Goal: Task Accomplishment & Management: Complete application form

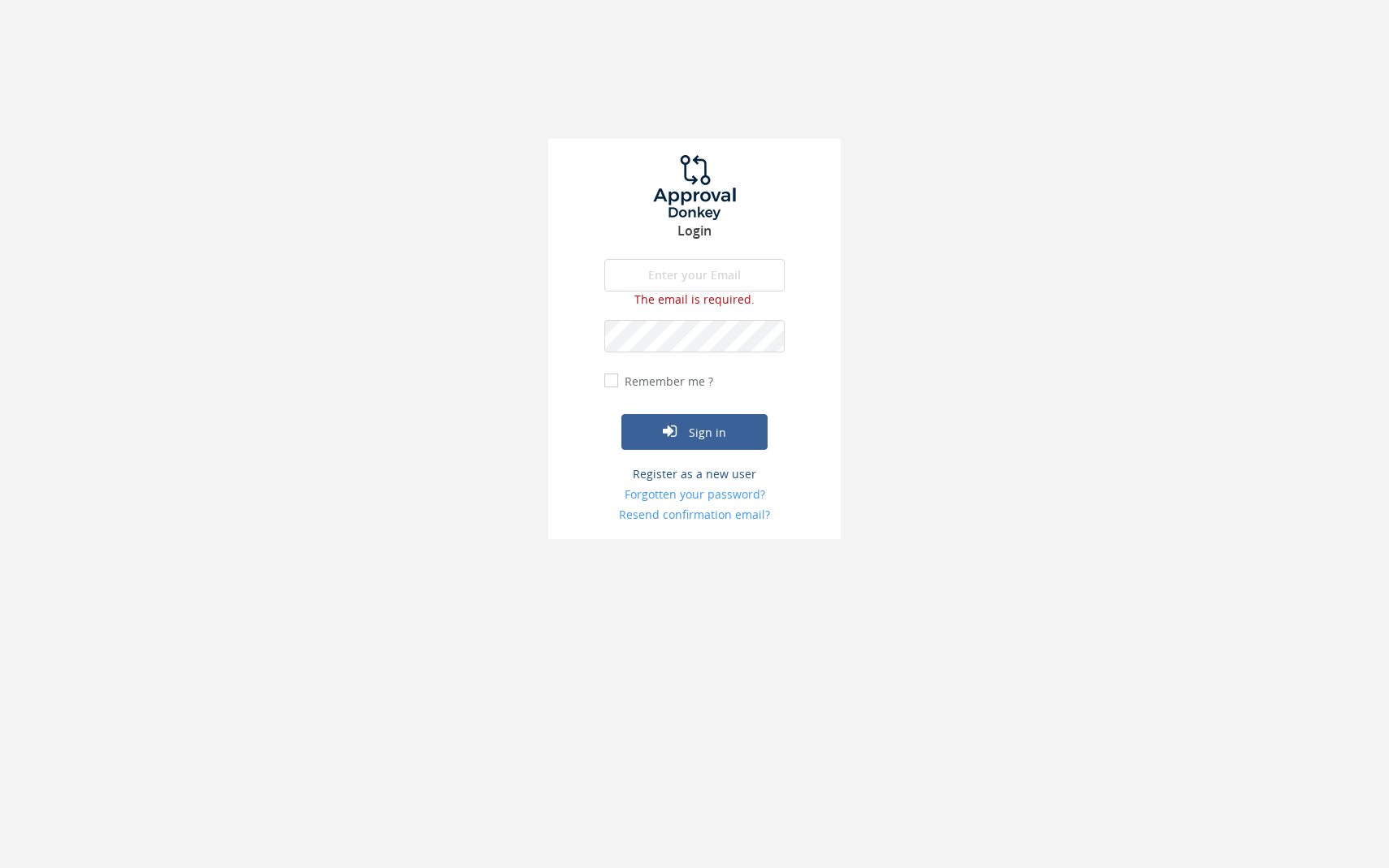
click at [723, 451] on form "The email is required. Invalid email address. The password is required. The ema…" at bounding box center [694, 391] width 180 height 264
click at [742, 286] on input "email" at bounding box center [694, 276] width 180 height 33
type input "L"
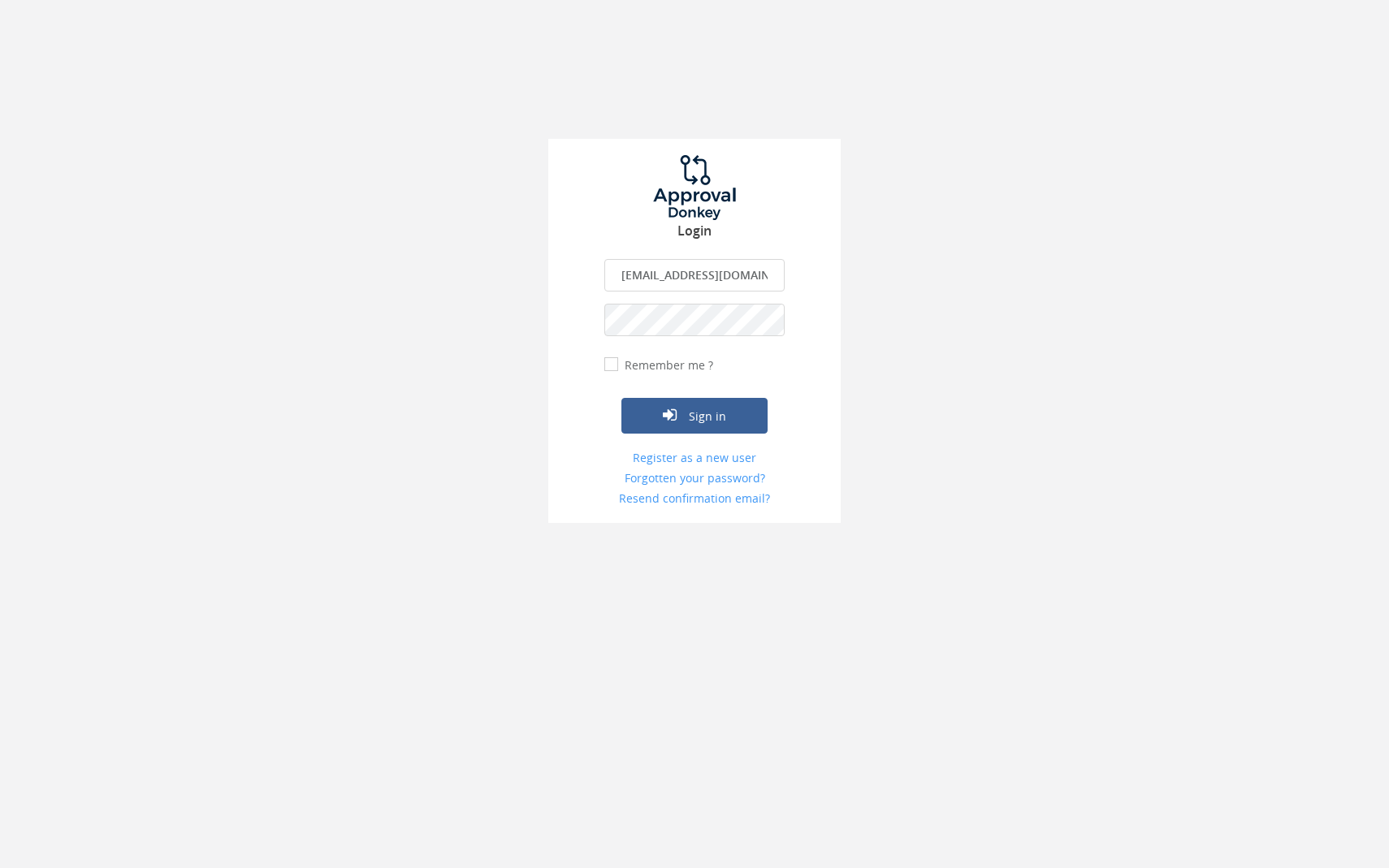
type input "[EMAIL_ADDRESS][DOMAIN_NAME]"
click at [658, 411] on button "Sign in" at bounding box center [694, 415] width 146 height 36
click at [684, 403] on button "Sign in" at bounding box center [694, 415] width 146 height 36
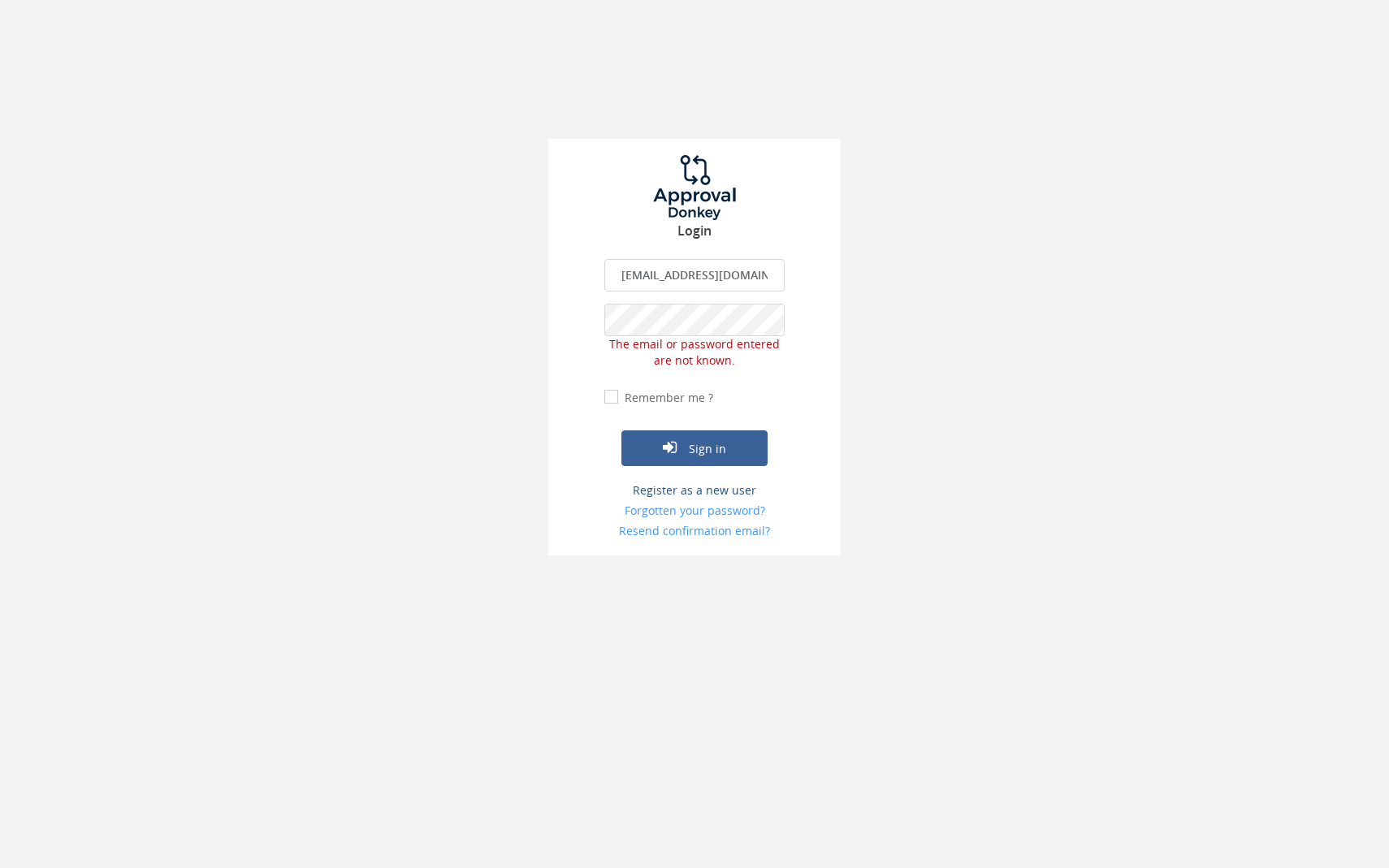
click at [731, 487] on link "Register as a new user" at bounding box center [694, 490] width 180 height 16
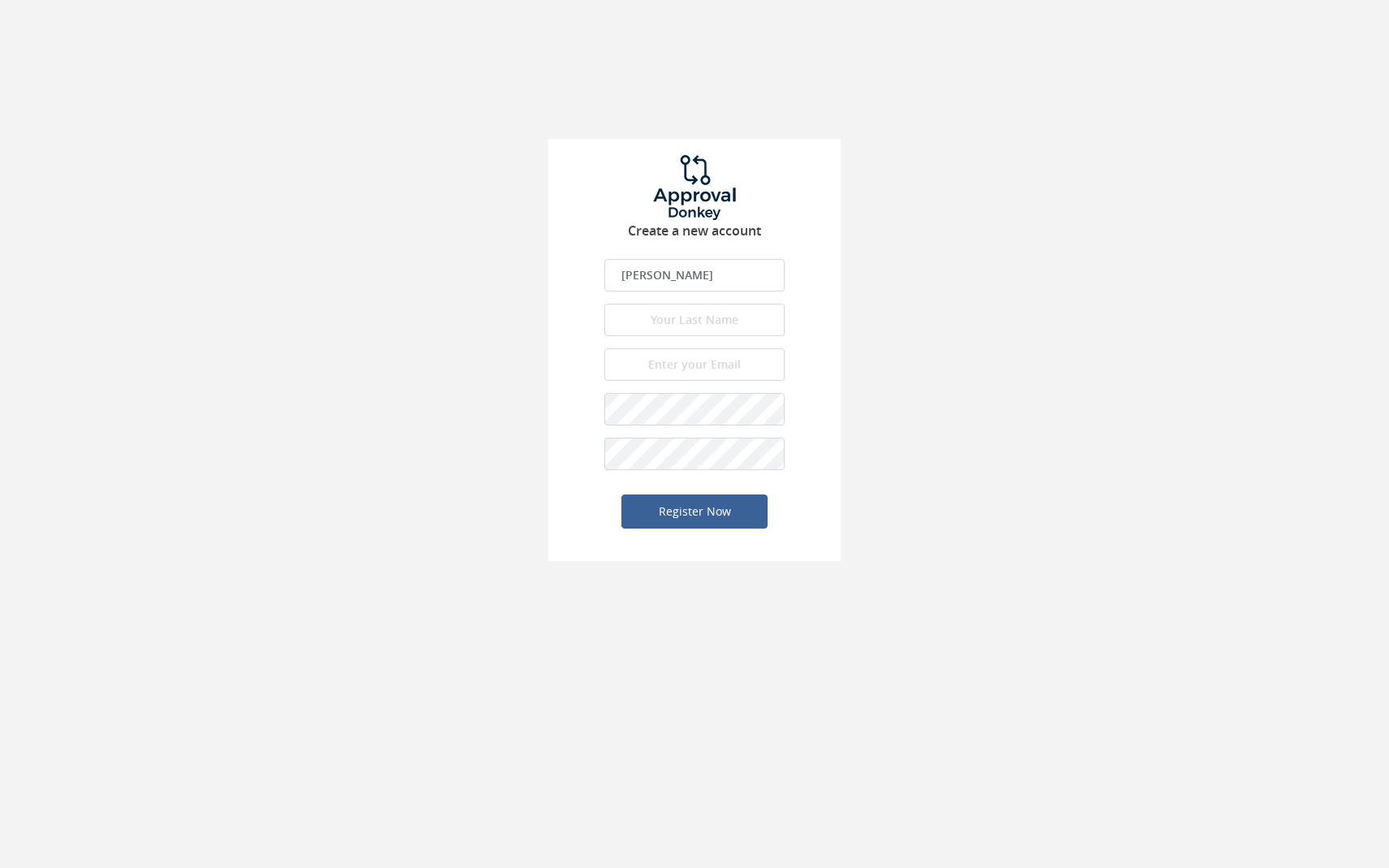
type input "[PERSON_NAME]"
type input "young"
type input "[EMAIL_ADDRESS][DOMAIN_NAME]"
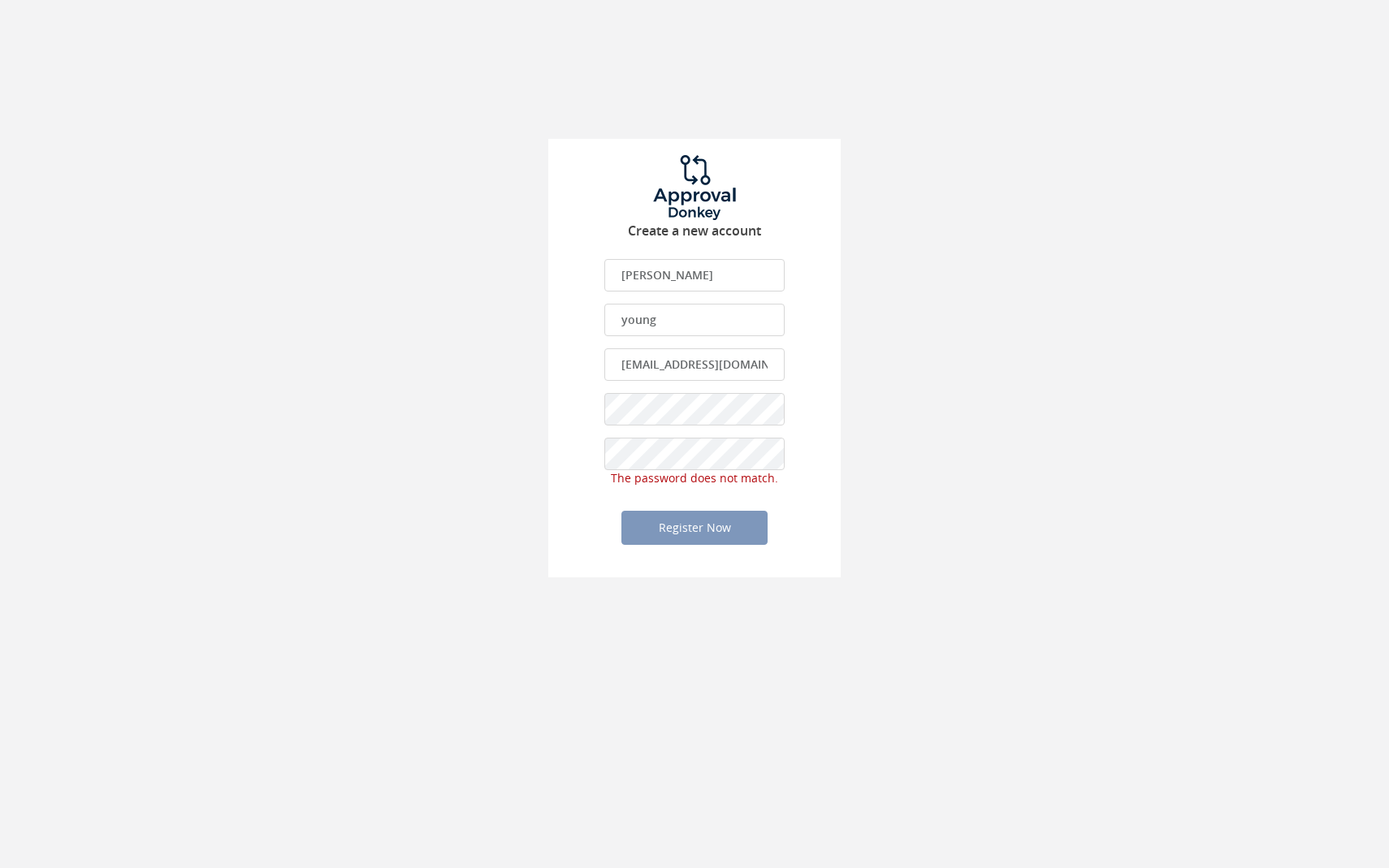
click at [707, 503] on form "[PERSON_NAME] First name is required. First name must be letters. First name sh…" at bounding box center [694, 402] width 180 height 286
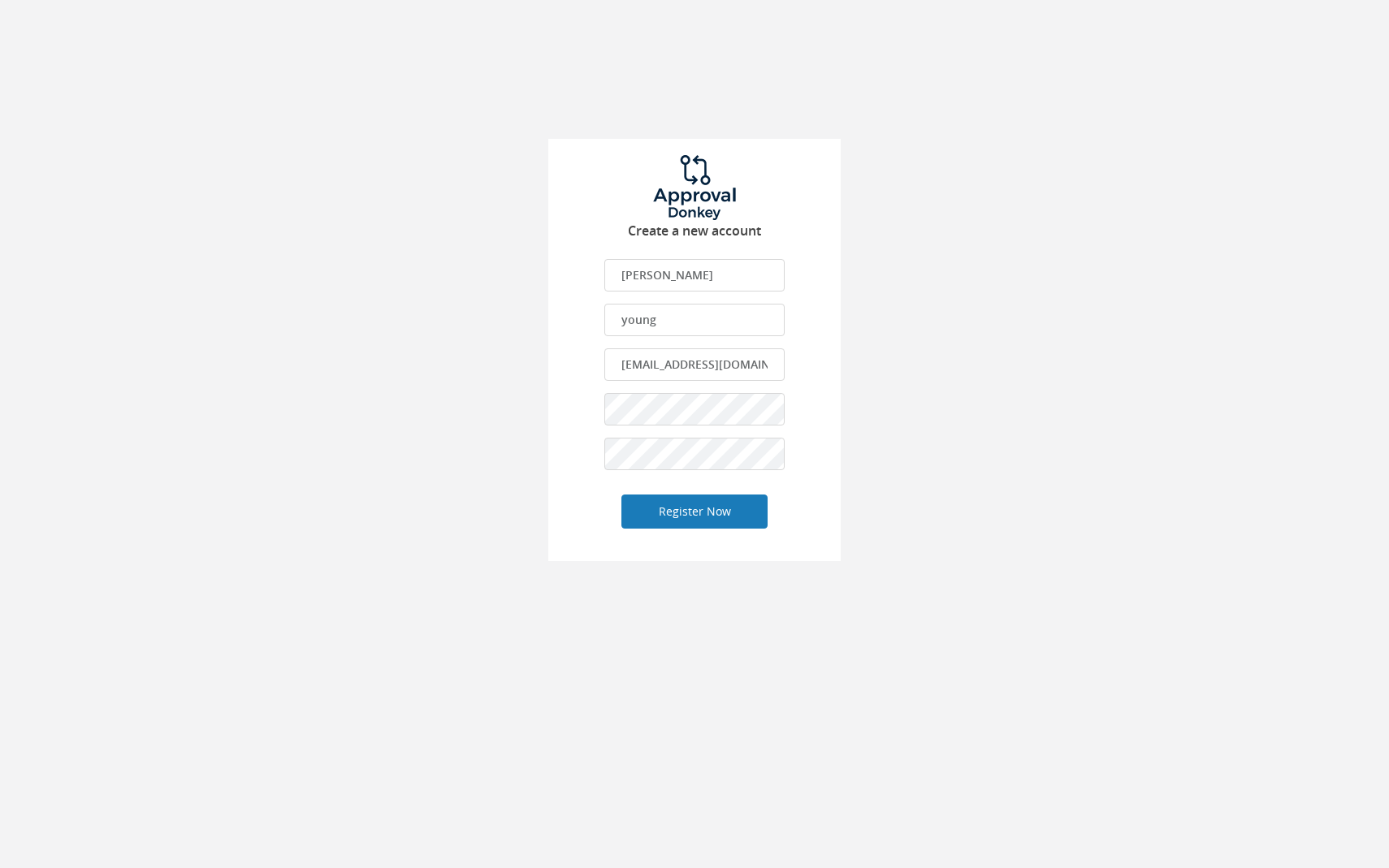
click at [681, 507] on button "Register Now" at bounding box center [694, 511] width 146 height 34
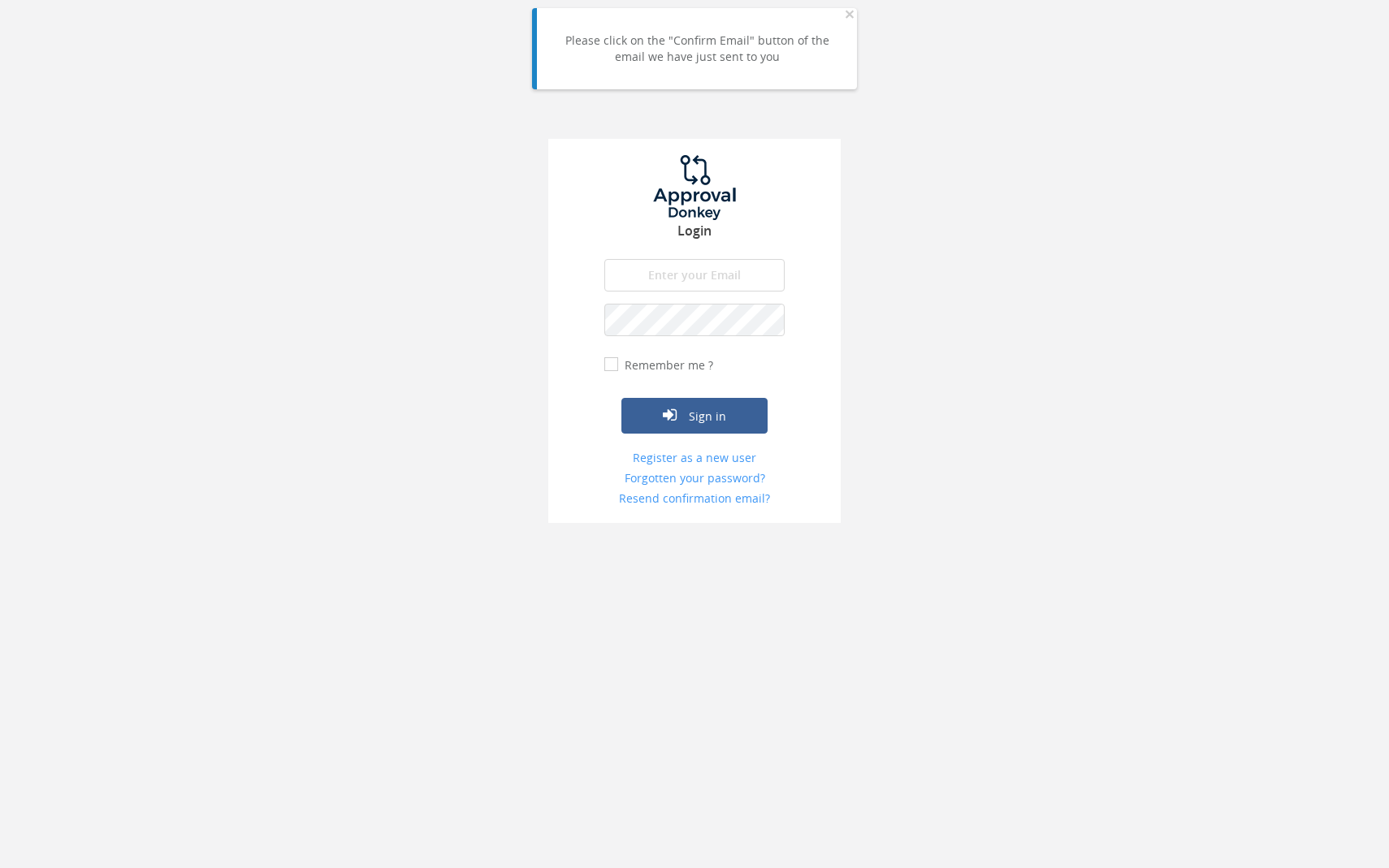
type input "[EMAIL_ADDRESS][DOMAIN_NAME]"
click at [694, 414] on button "Sign in" at bounding box center [694, 415] width 146 height 36
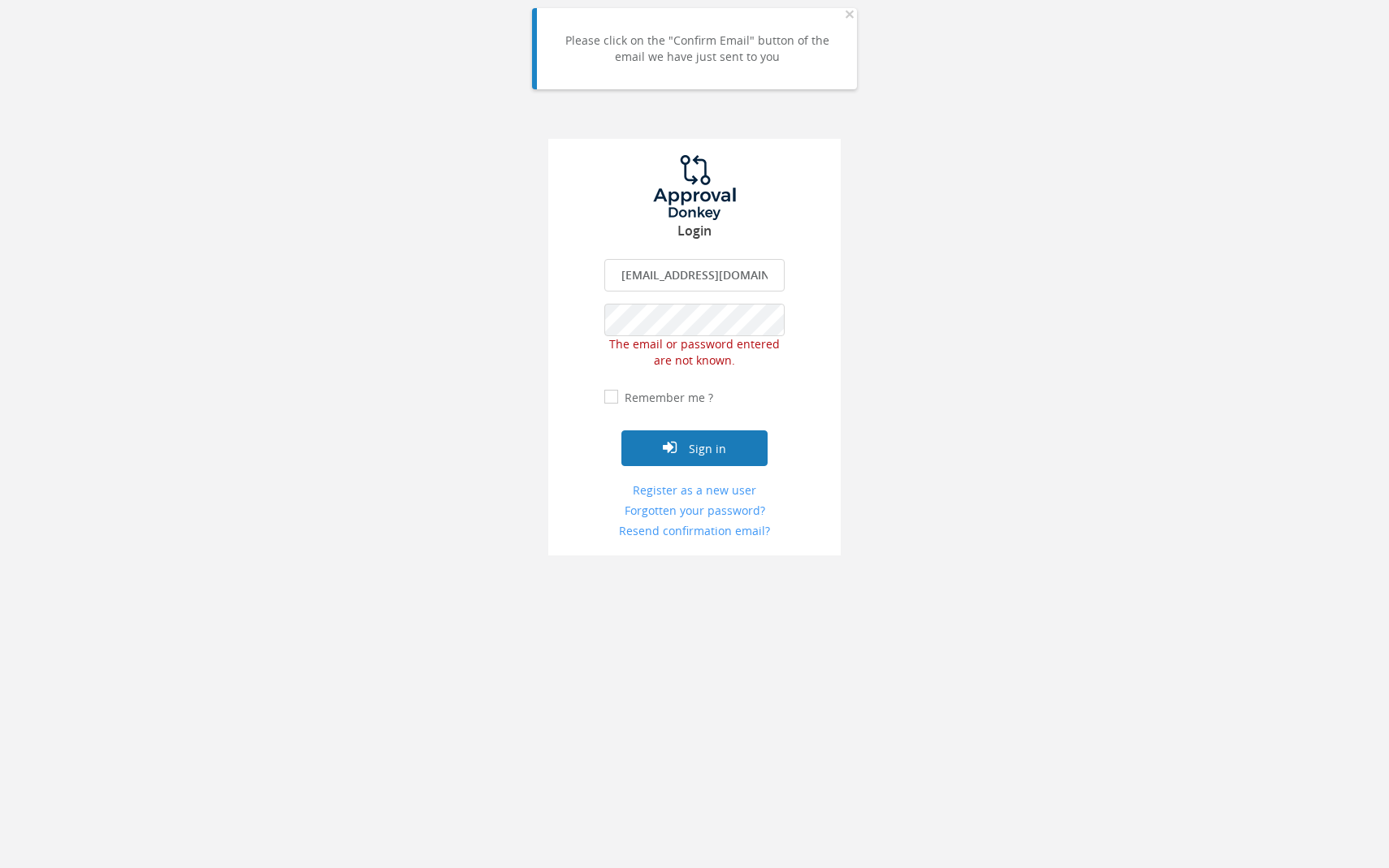
click at [692, 441] on button "Sign in" at bounding box center [694, 447] width 146 height 36
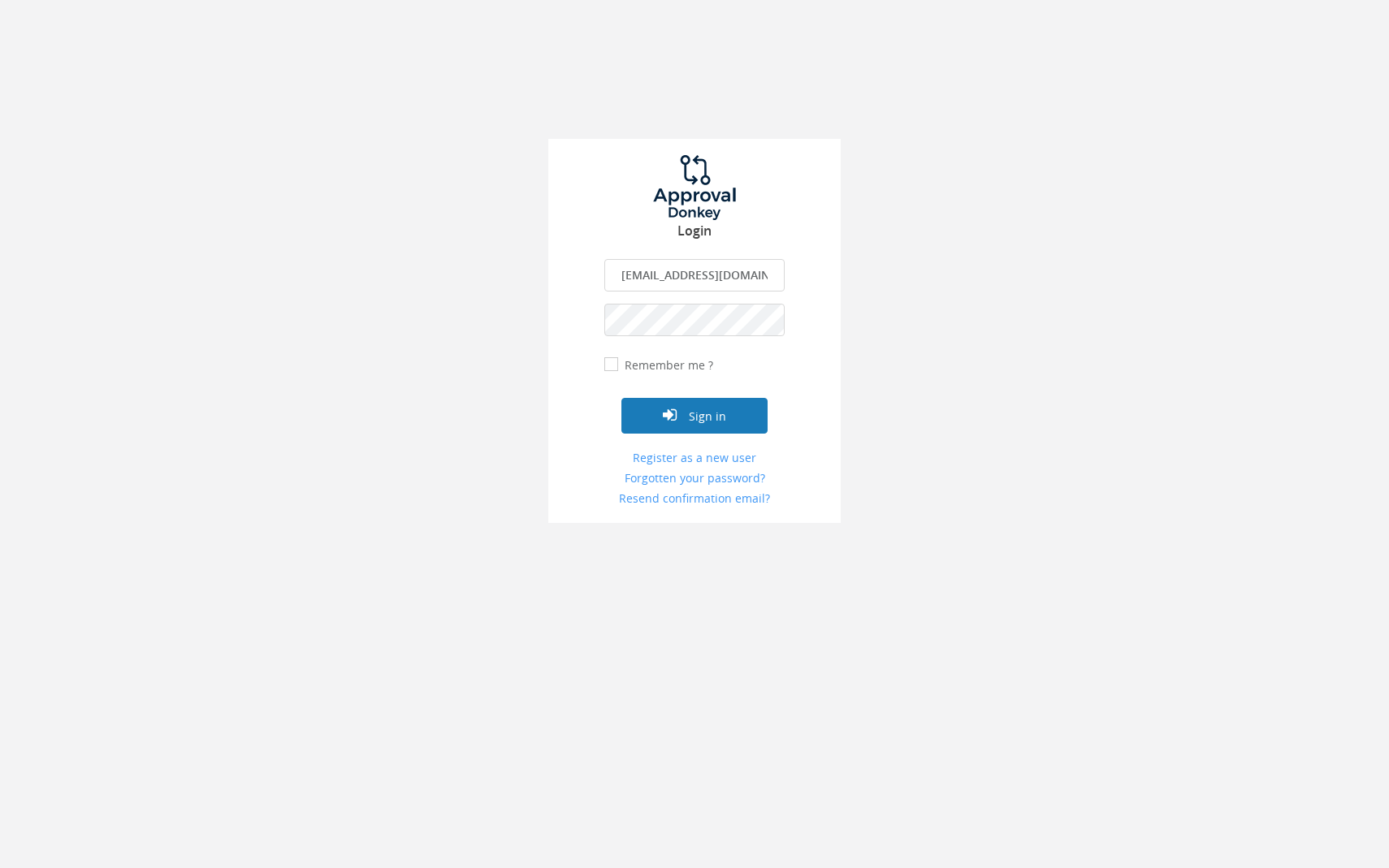
click at [693, 408] on button "Sign in" at bounding box center [694, 415] width 146 height 36
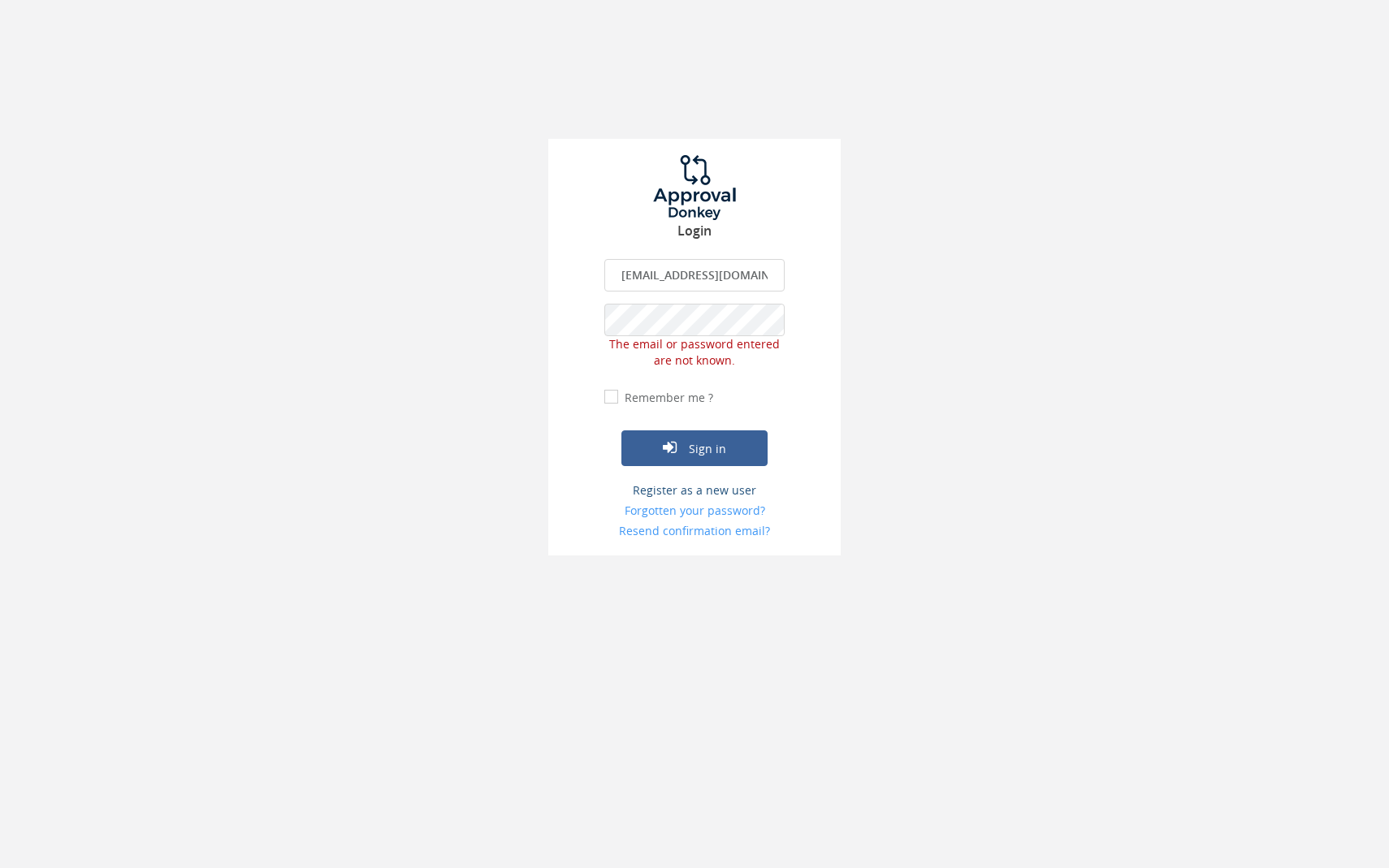
click at [709, 486] on link "Register as a new user" at bounding box center [694, 490] width 180 height 16
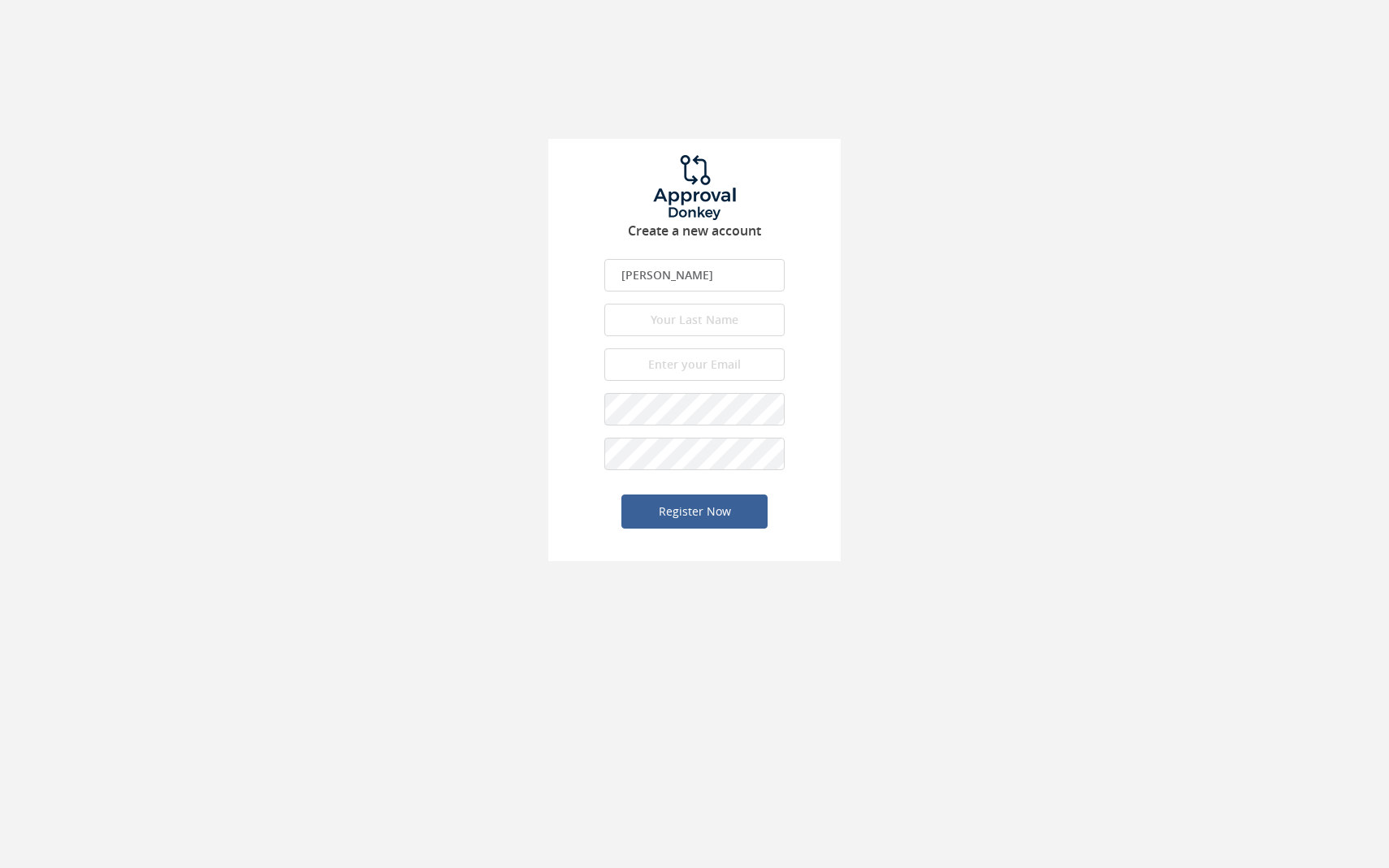
type input "[PERSON_NAME]"
type input "young"
type input "[EMAIL_ADDRESS][DOMAIN_NAME]"
click at [669, 500] on button "Register Now" at bounding box center [694, 511] width 146 height 34
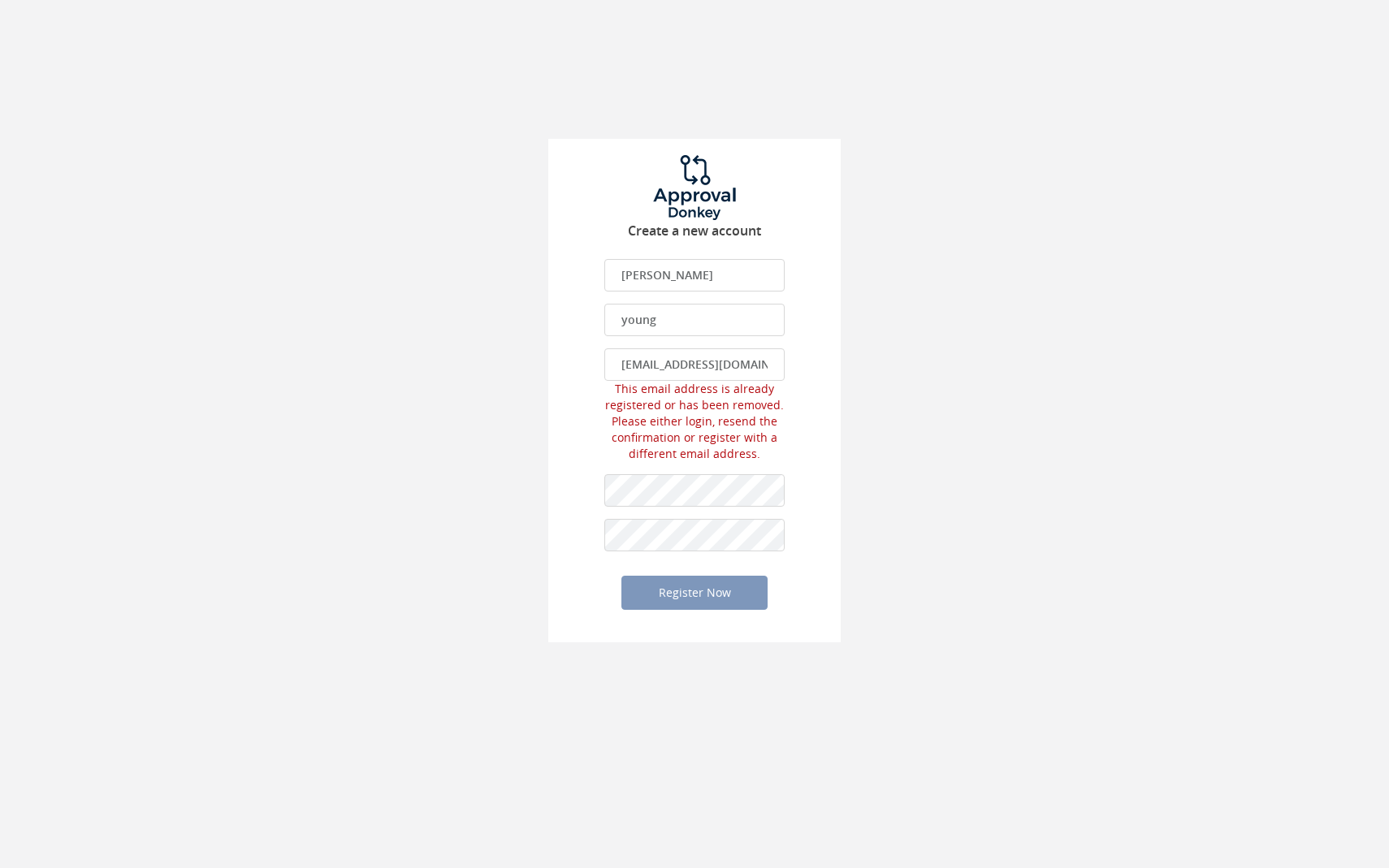
click at [760, 364] on input "[EMAIL_ADDRESS][DOMAIN_NAME]" at bounding box center [694, 365] width 180 height 33
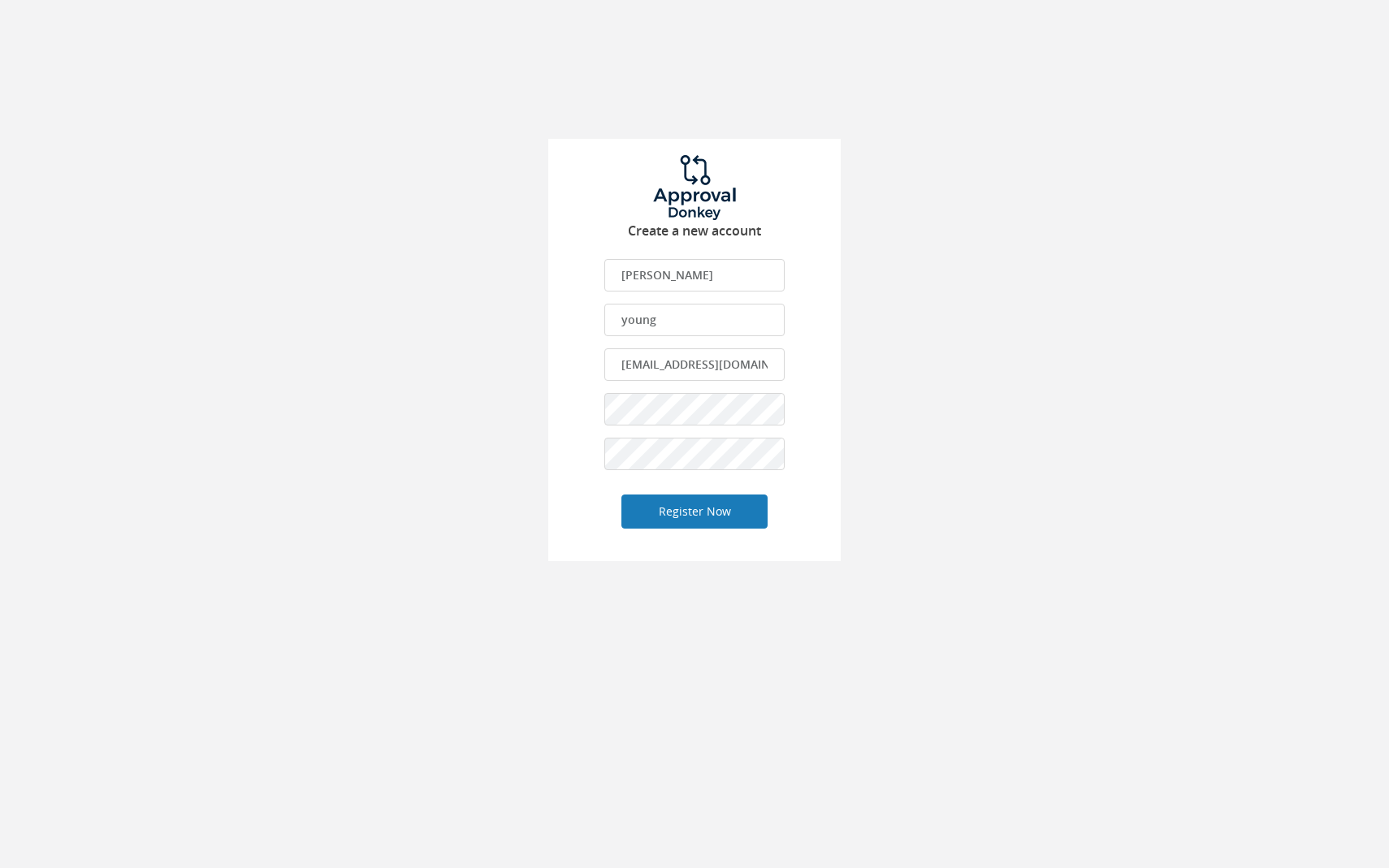
click at [723, 518] on button "Register Now" at bounding box center [694, 511] width 146 height 34
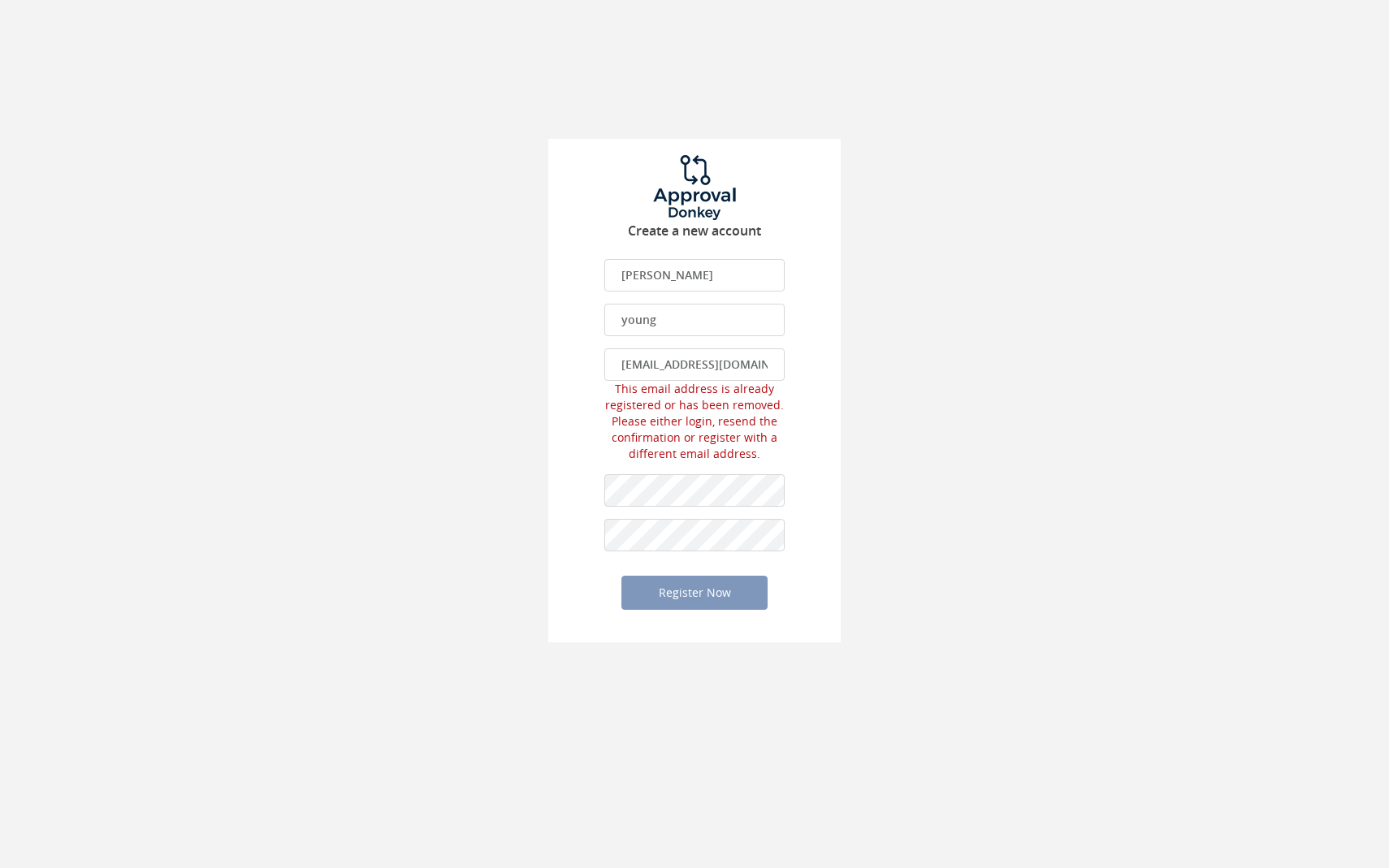
click at [735, 371] on input "[EMAIL_ADDRESS][DOMAIN_NAME]" at bounding box center [694, 365] width 180 height 33
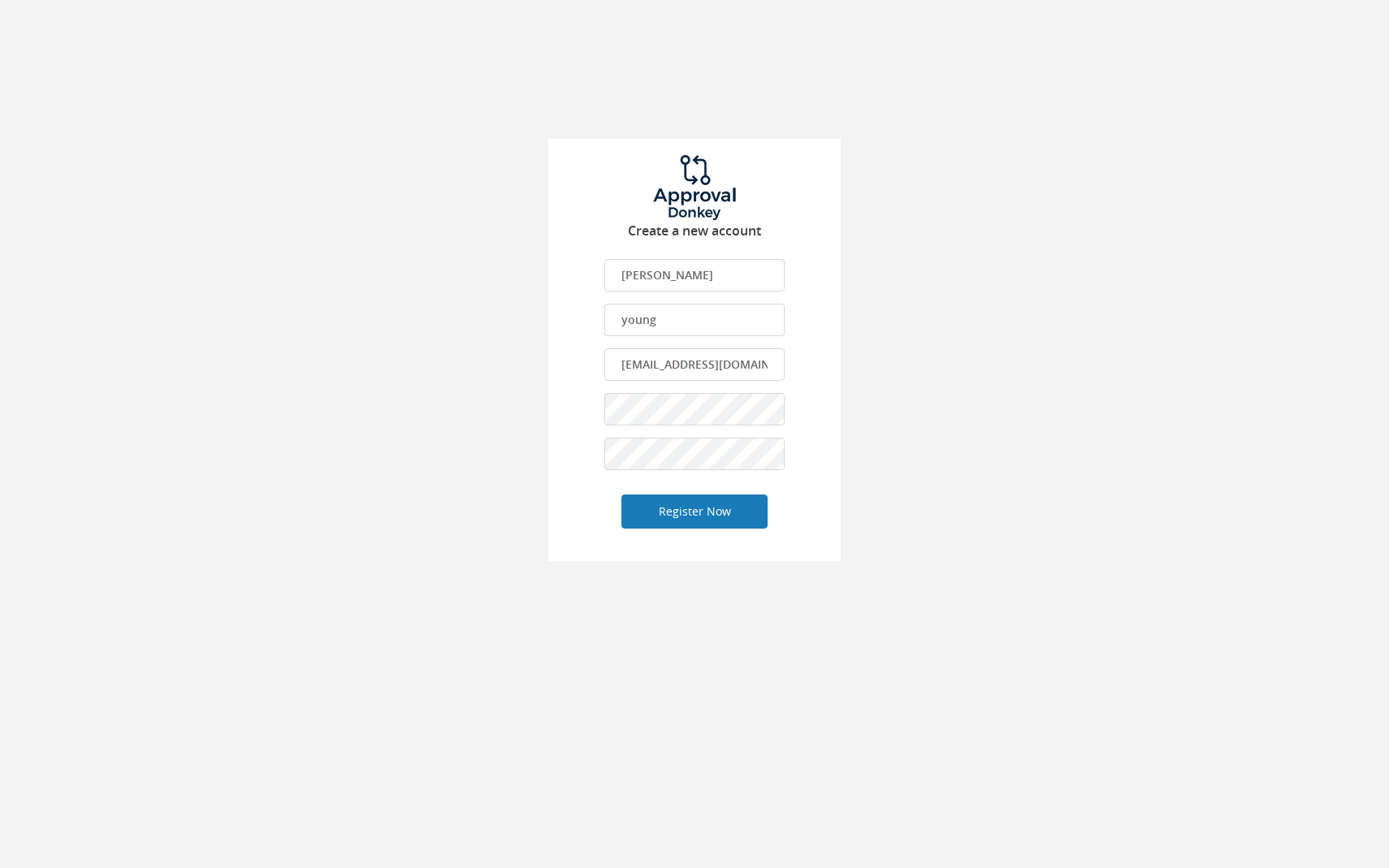
type input "[EMAIL_ADDRESS][DOMAIN_NAME]"
click at [710, 514] on button "Register Now" at bounding box center [694, 511] width 146 height 34
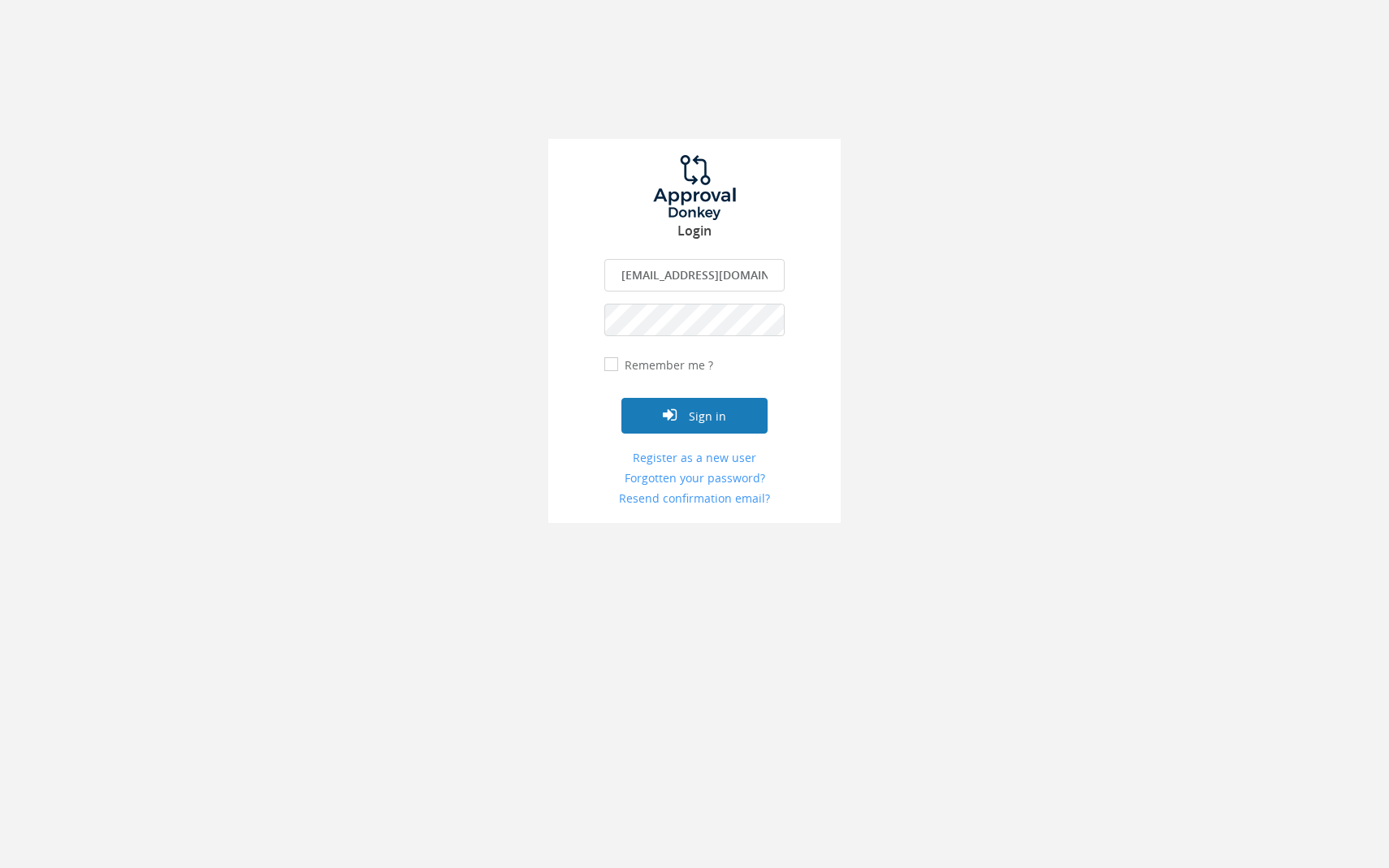
click at [681, 413] on button "Sign in" at bounding box center [694, 415] width 146 height 36
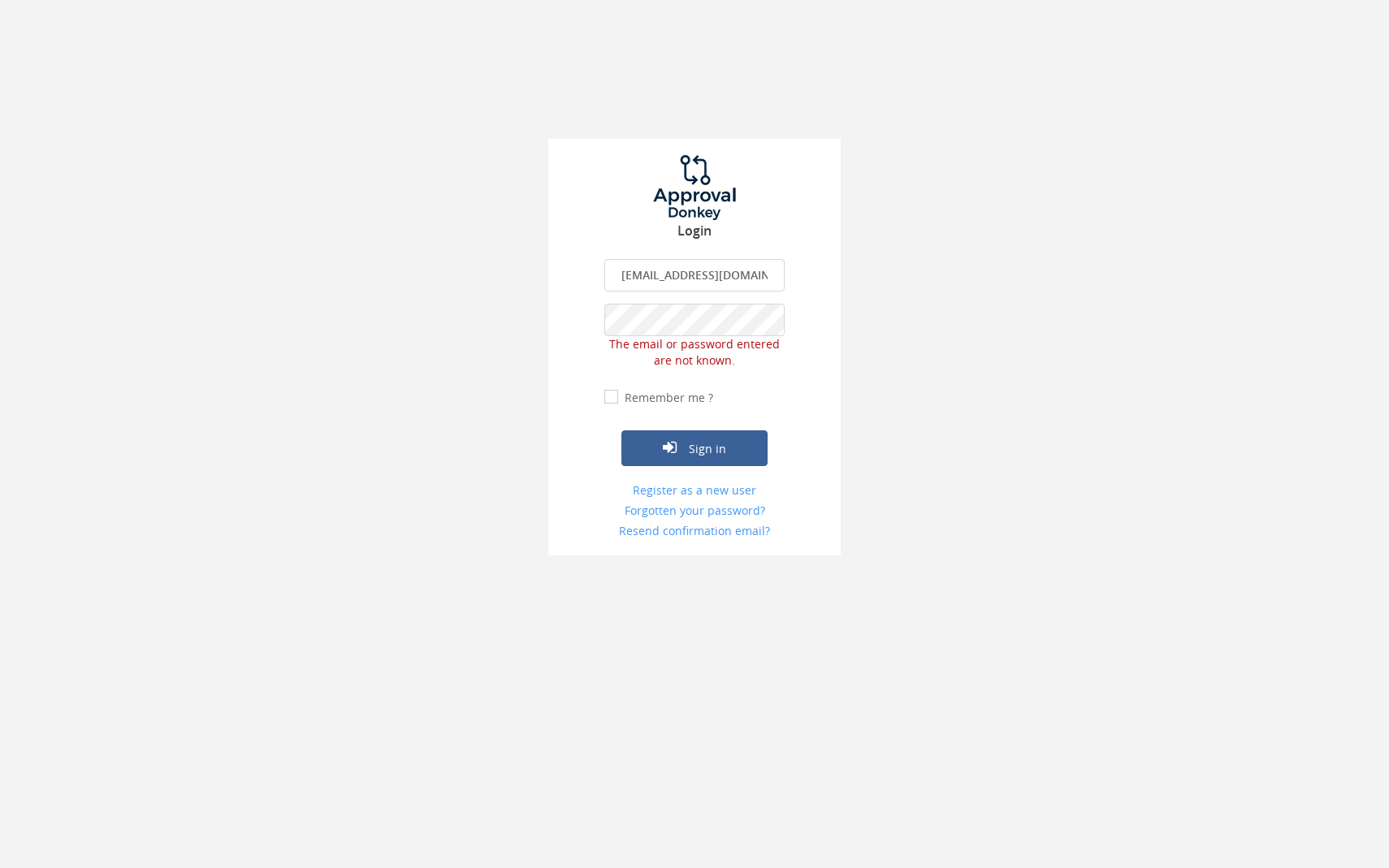
click at [725, 272] on input "[EMAIL_ADDRESS][DOMAIN_NAME]" at bounding box center [694, 276] width 180 height 33
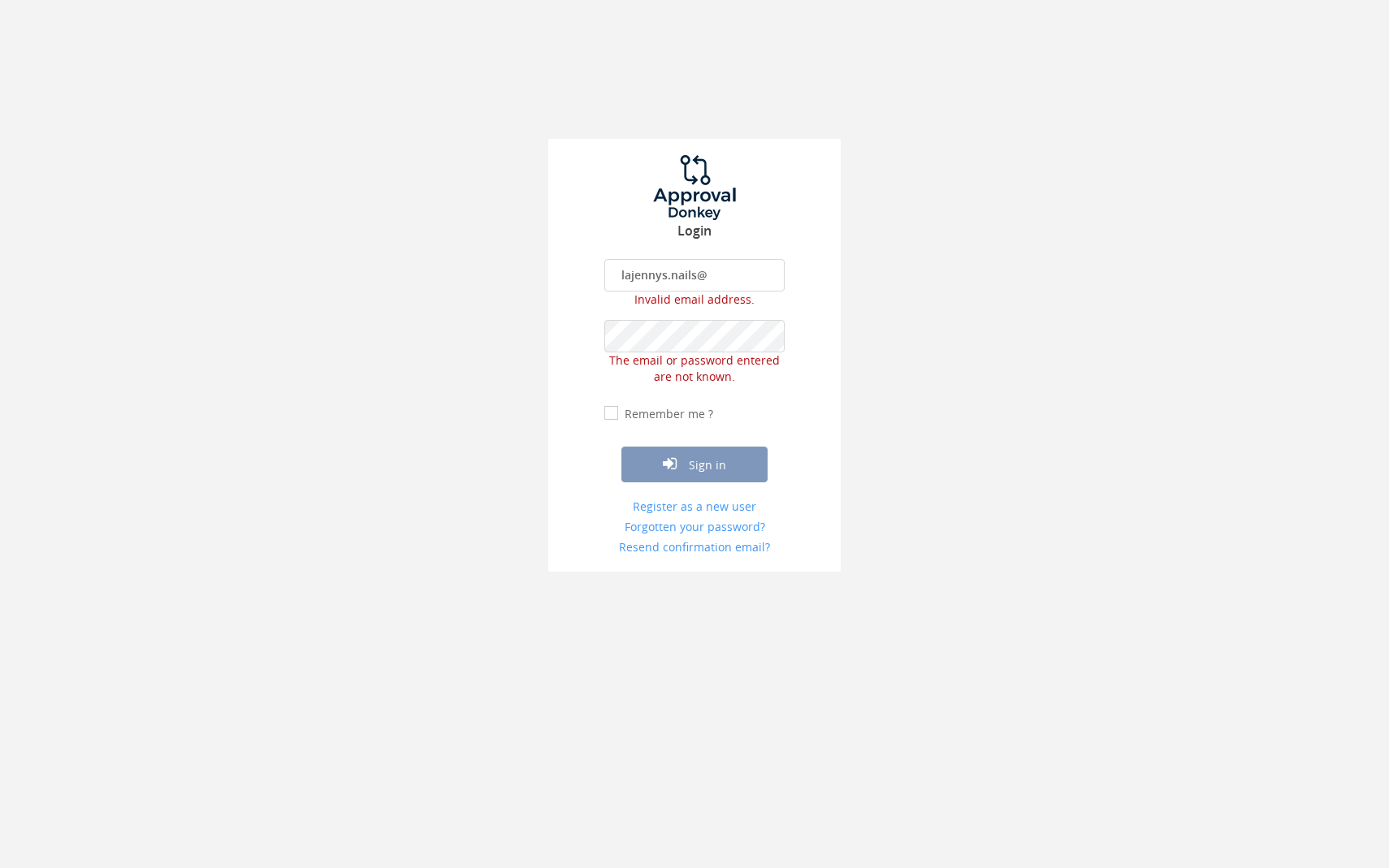
type input "[EMAIL_ADDRESS][DOMAIN_NAME]"
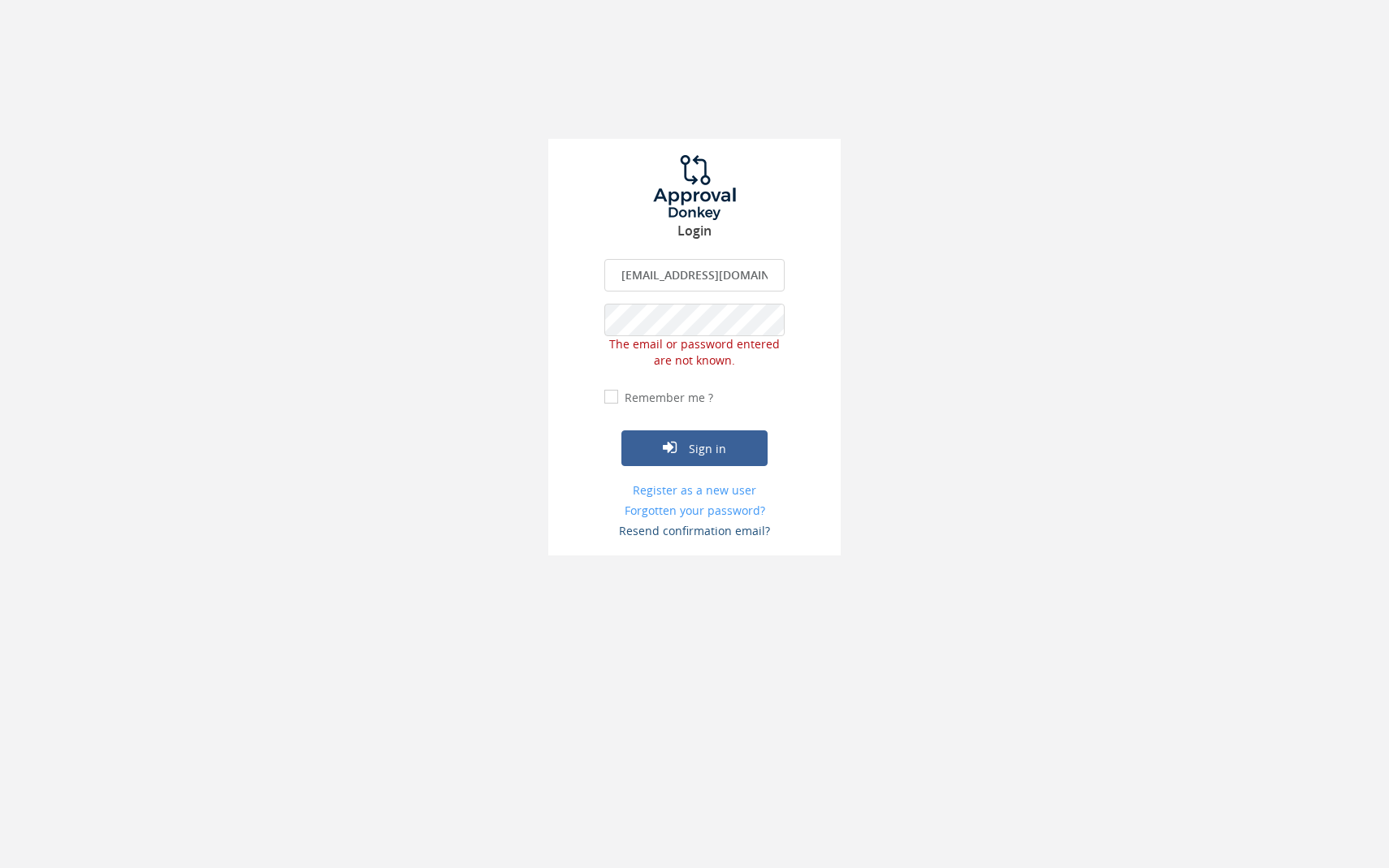
click at [700, 535] on link "Resend confirmation email?" at bounding box center [694, 531] width 180 height 16
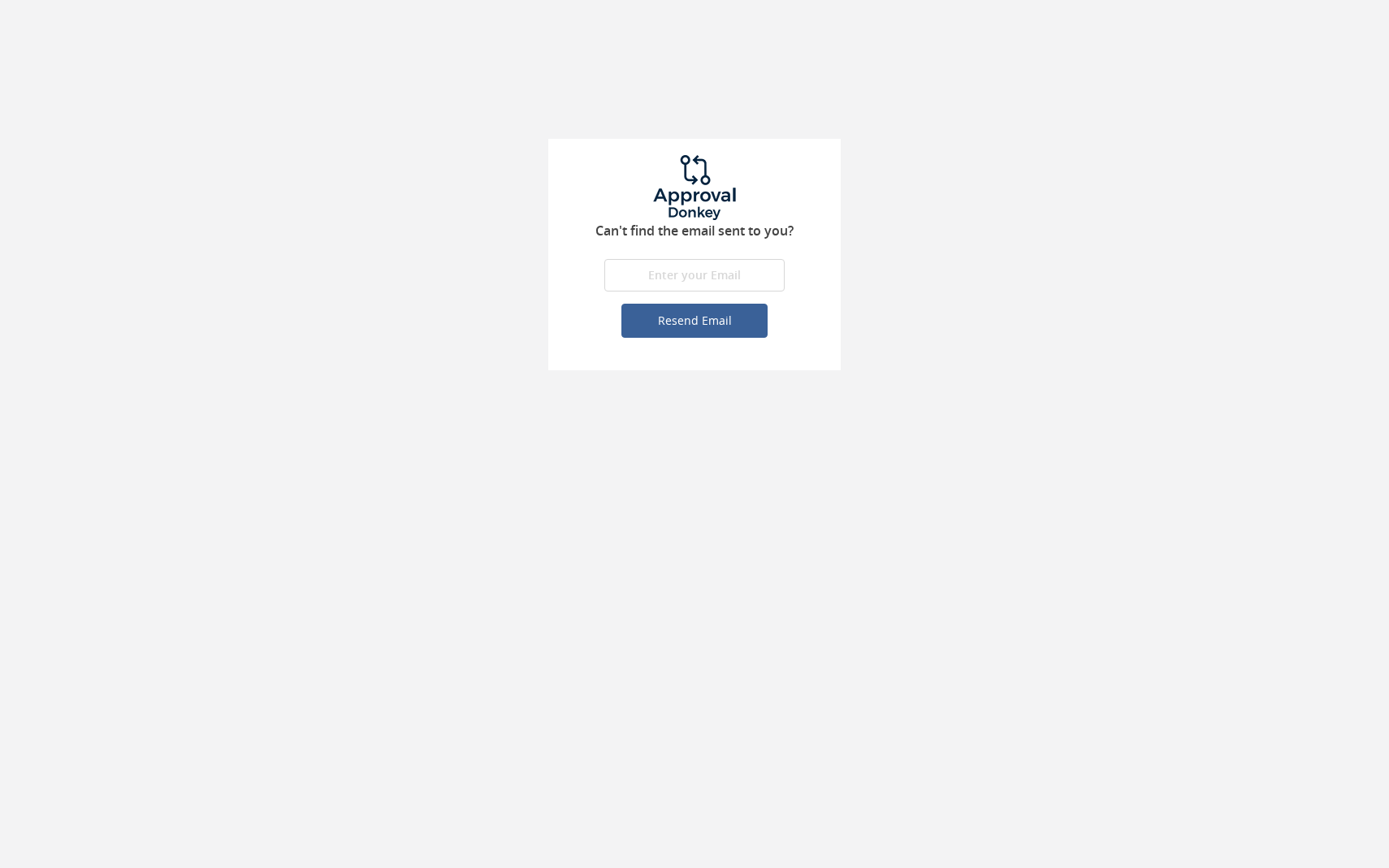
click at [745, 276] on input "email" at bounding box center [694, 276] width 180 height 33
type input "[EMAIL_ADDRESS][DOMAIN_NAME]"
click at [720, 320] on button "Resend Email" at bounding box center [694, 320] width 146 height 34
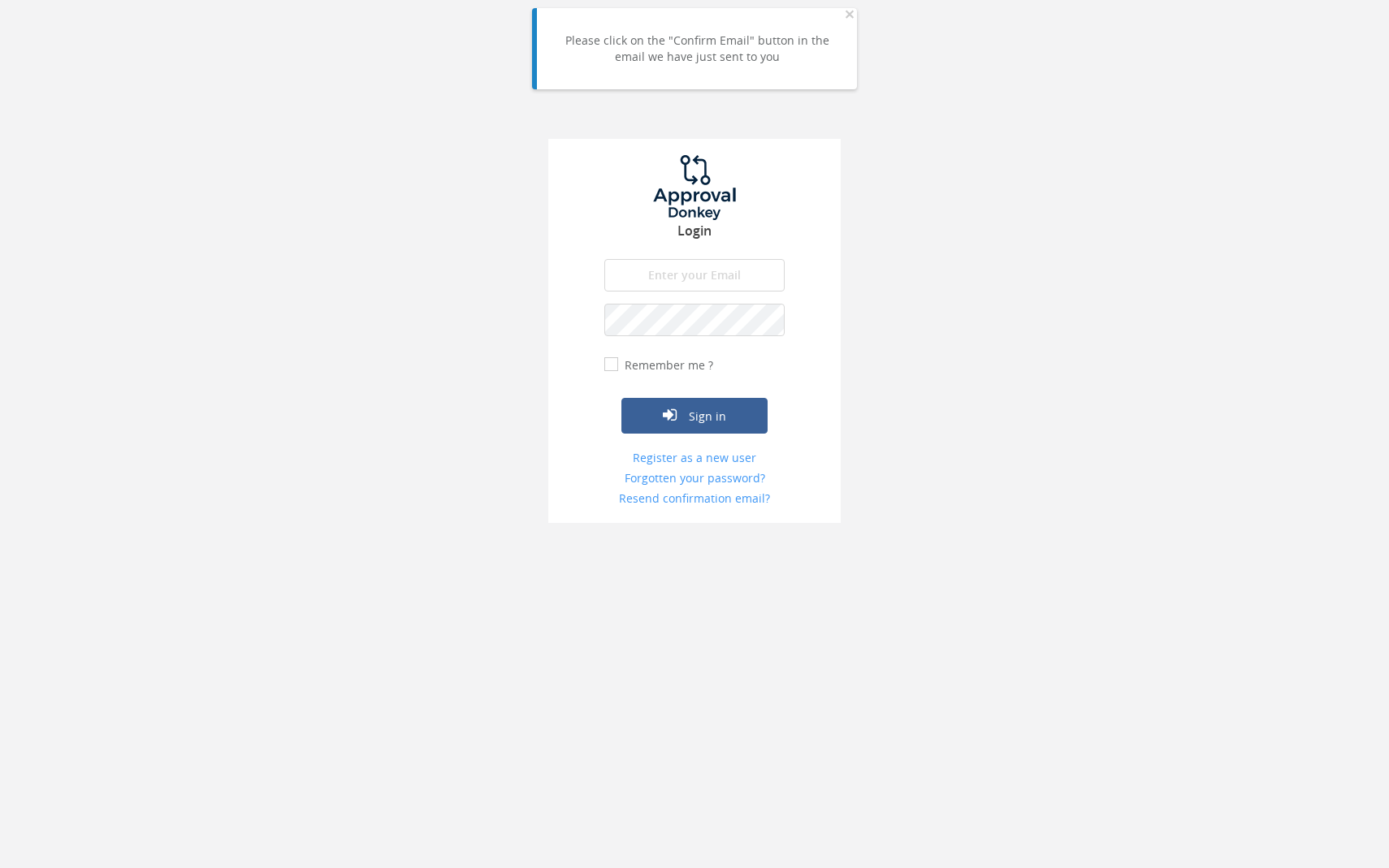
type input "[EMAIL_ADDRESS][DOMAIN_NAME]"
click at [714, 410] on button "Sign in" at bounding box center [694, 415] width 146 height 36
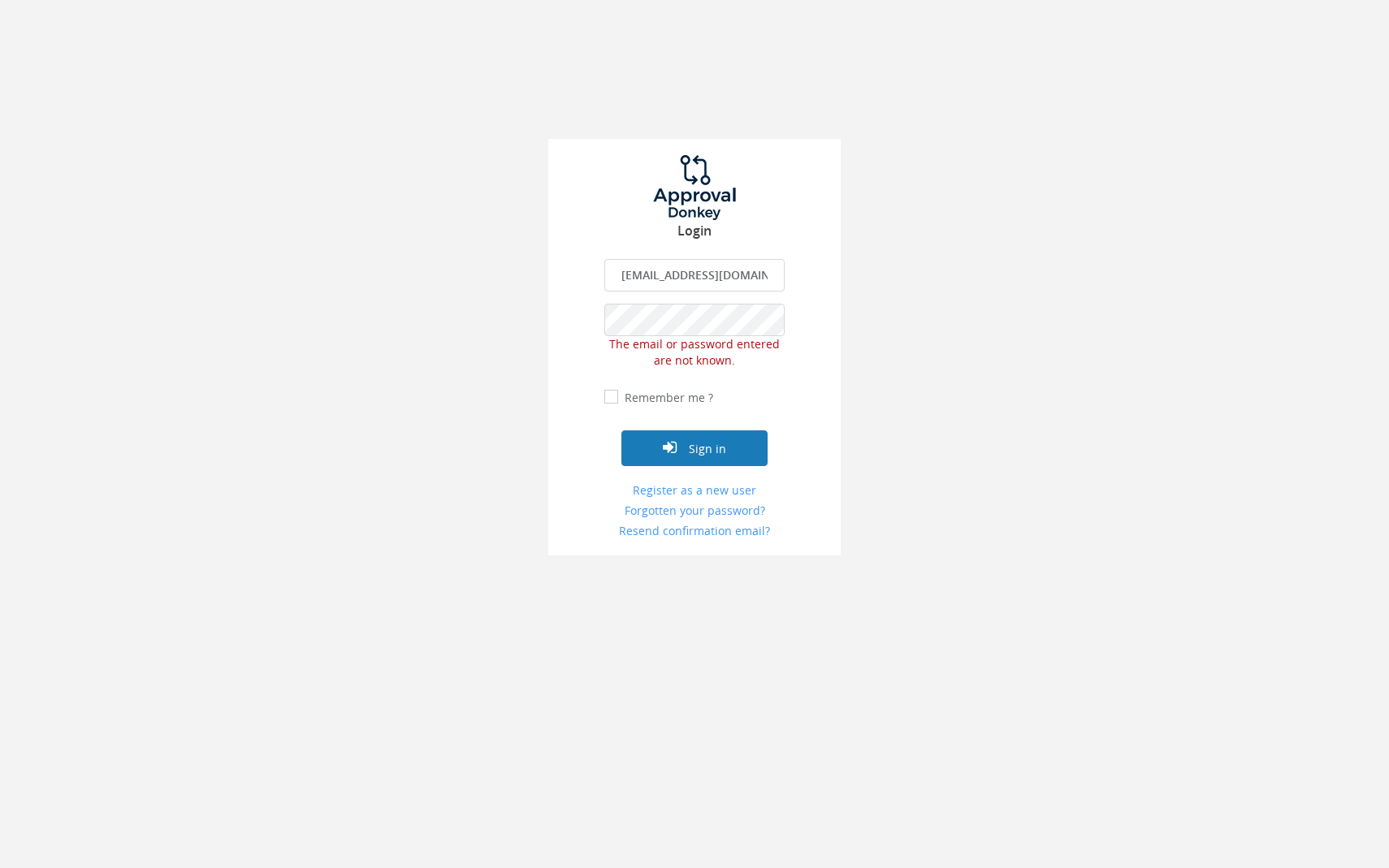
click at [694, 455] on button "Sign in" at bounding box center [694, 447] width 146 height 36
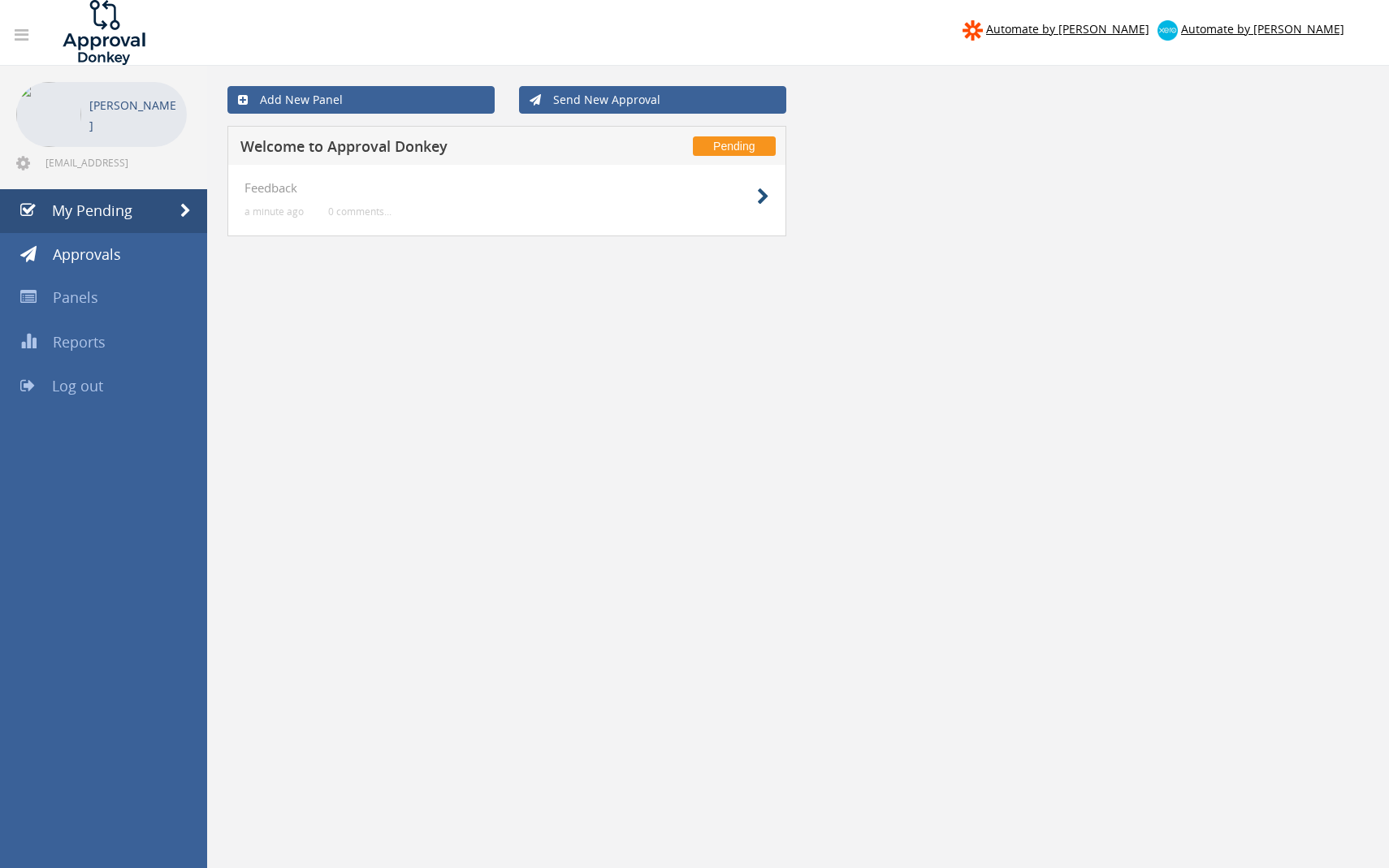
click at [760, 194] on icon at bounding box center [763, 196] width 12 height 17
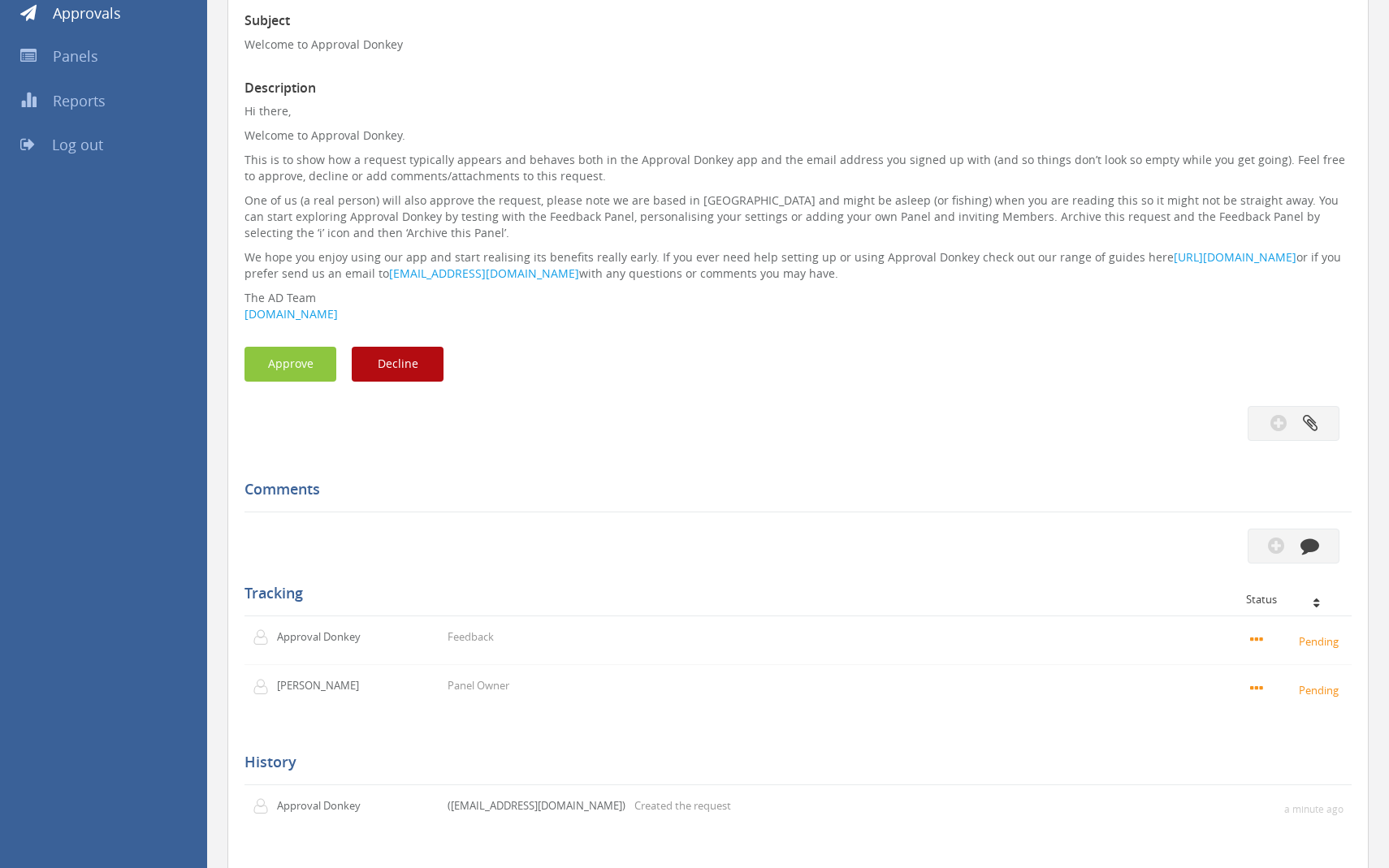
scroll to position [273, 0]
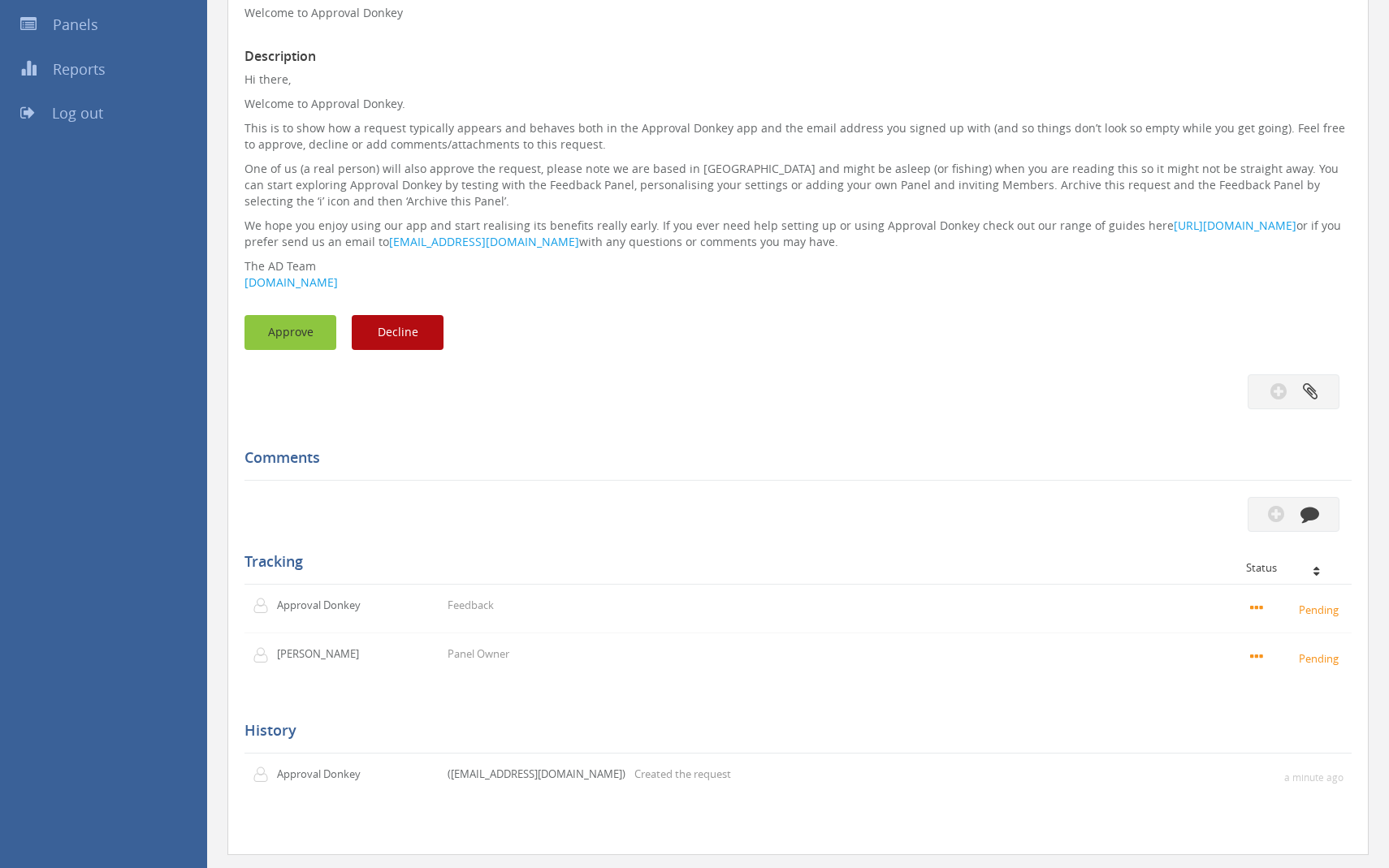
click at [305, 337] on button "Approve" at bounding box center [290, 332] width 91 height 35
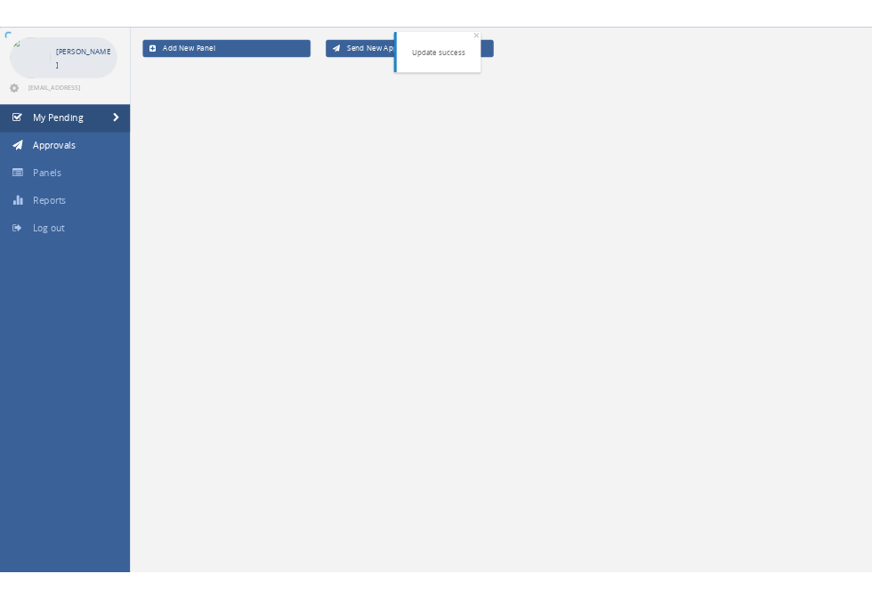
scroll to position [72, 0]
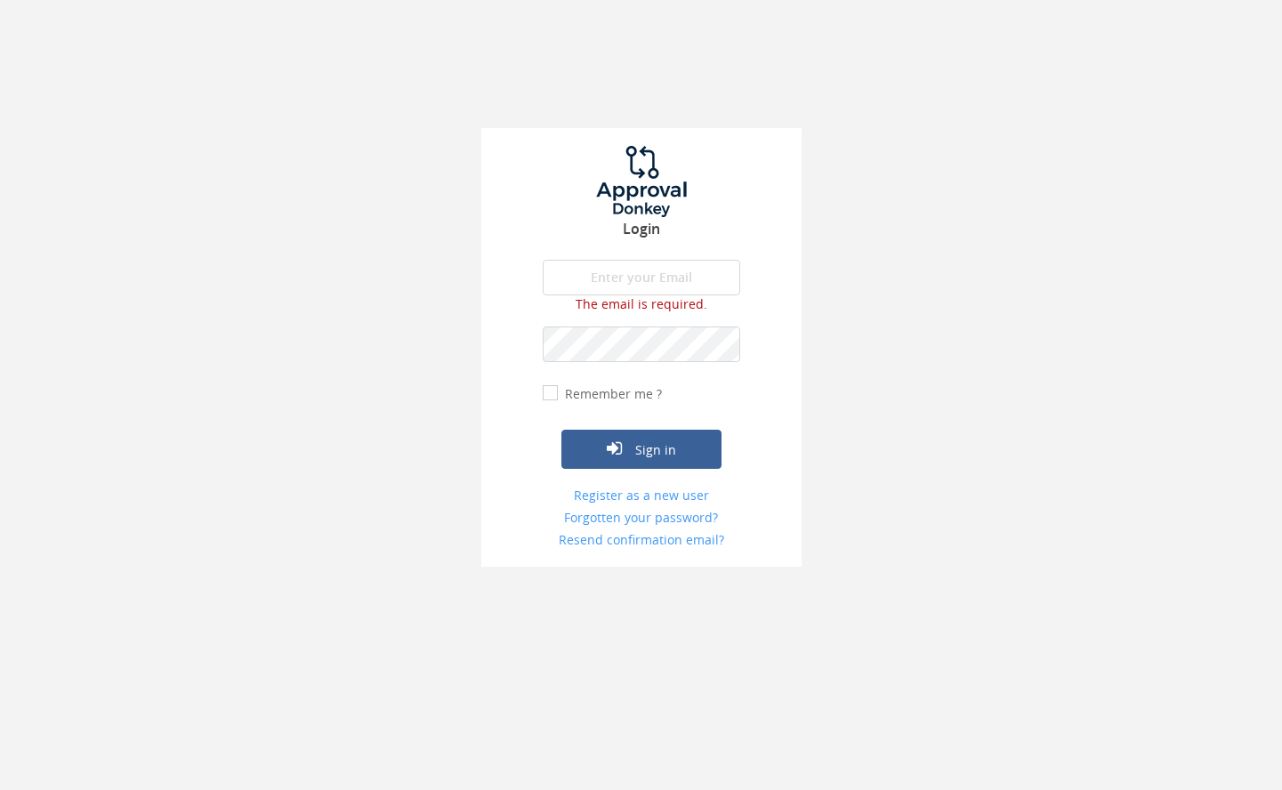
type input "[EMAIL_ADDRESS][DOMAIN_NAME]"
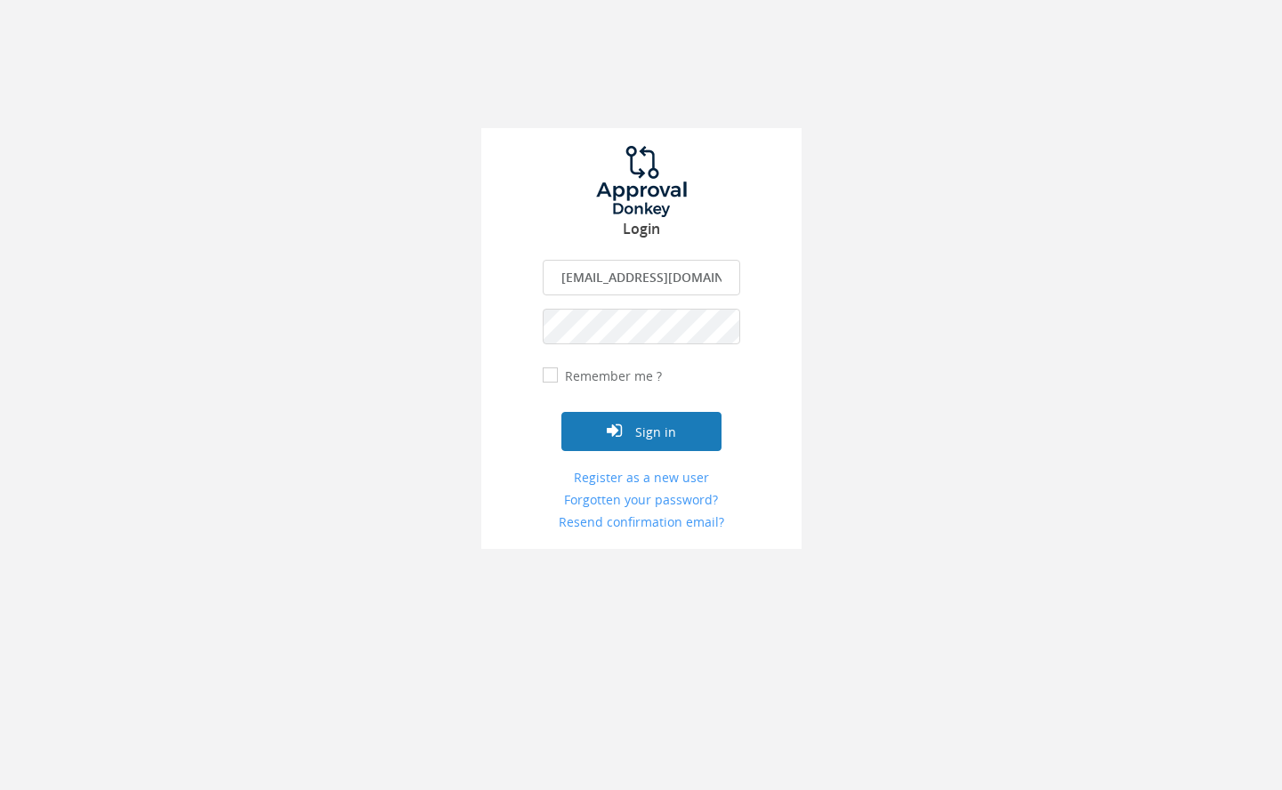
click at [666, 439] on button "Sign in" at bounding box center [641, 431] width 160 height 39
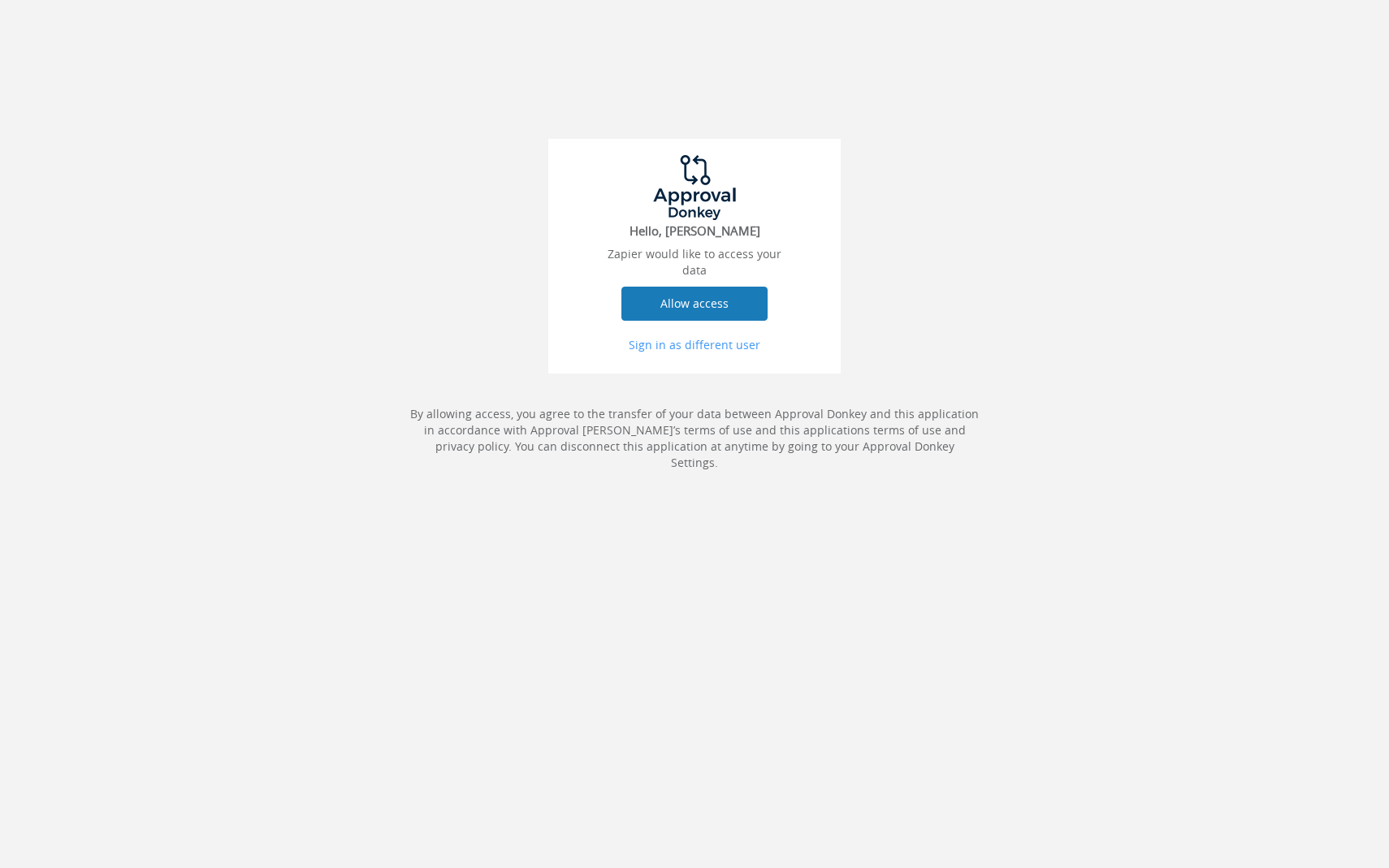
click at [739, 305] on button "Allow access" at bounding box center [694, 303] width 146 height 34
